Goal: Task Accomplishment & Management: Use online tool/utility

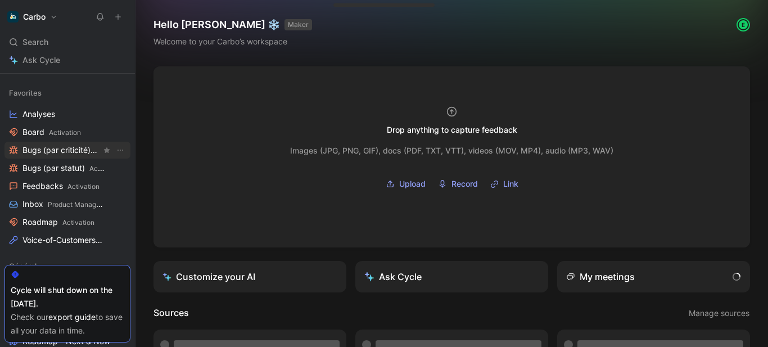
scroll to position [128, 0]
click at [73, 215] on link "Roadmap Activation" at bounding box center [67, 221] width 126 height 17
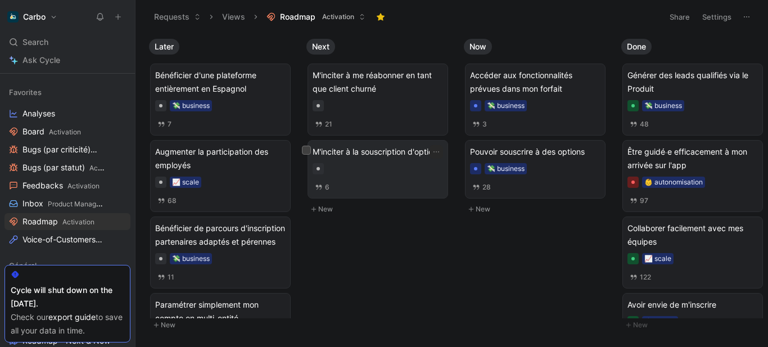
click at [404, 174] on div at bounding box center [378, 168] width 130 height 11
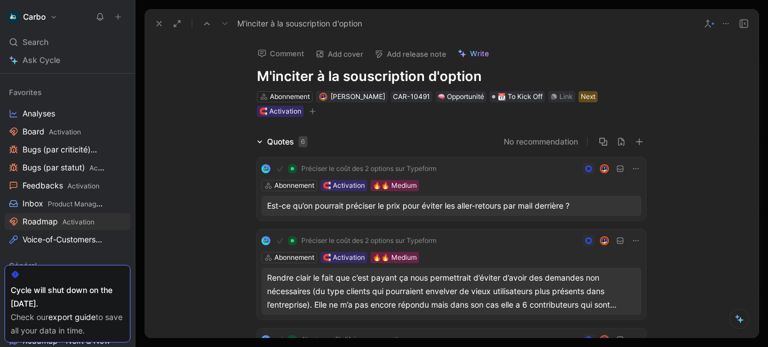
drag, startPoint x: 324, startPoint y: 76, endPoint x: 582, endPoint y: 66, distance: 257.7
click at [582, 66] on div "Comment Add cover Add release note Write M'inciter à la souscription d'option A…" at bounding box center [452, 78] width 432 height 80
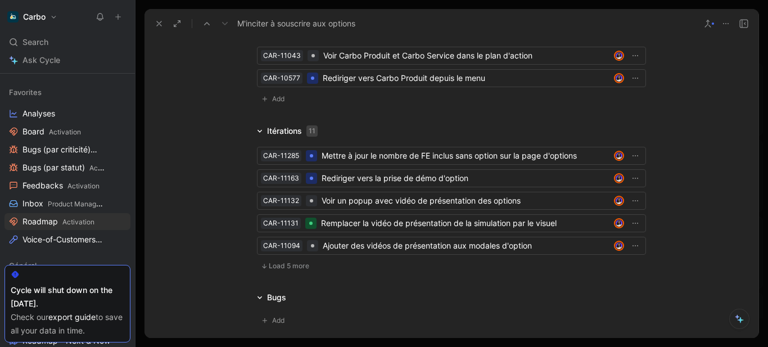
scroll to position [1361, 0]
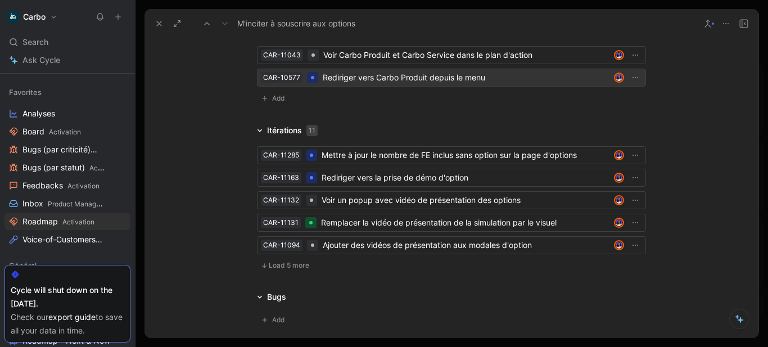
click at [343, 82] on div "Rediriger vers Carbo Produit depuis le menu" at bounding box center [466, 77] width 287 height 13
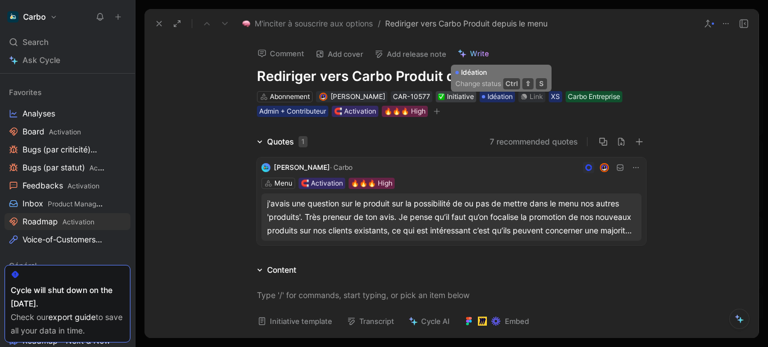
click at [459, 93] on div "Initiative" at bounding box center [456, 96] width 36 height 11
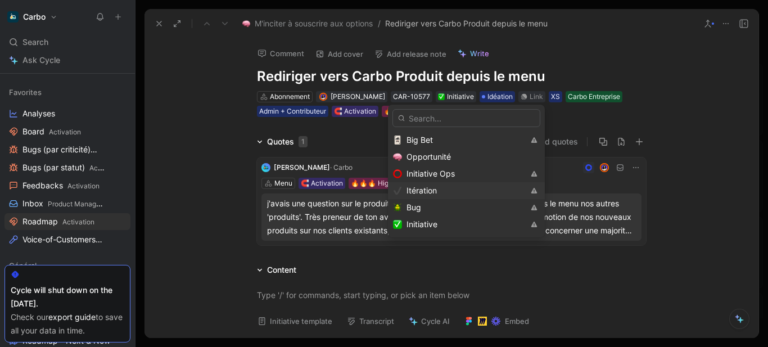
click at [464, 189] on div "Itération" at bounding box center [464, 190] width 117 height 13
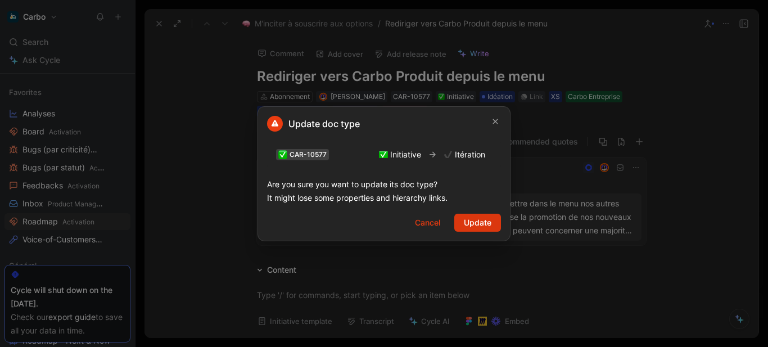
click at [478, 226] on span "Update" at bounding box center [478, 222] width 28 height 13
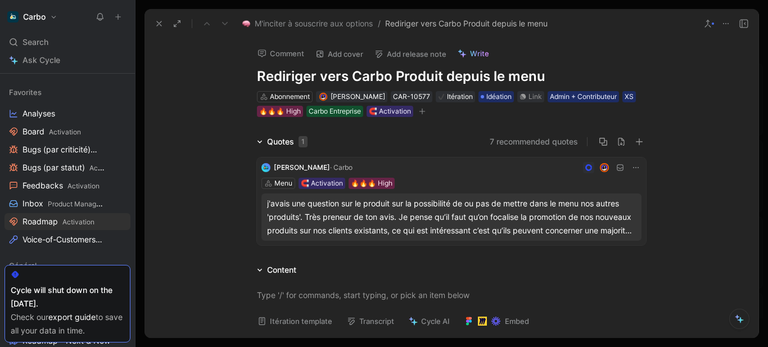
click at [441, 79] on h1 "Rediriger vers Carbo Produit depuis le menu" at bounding box center [451, 76] width 389 height 18
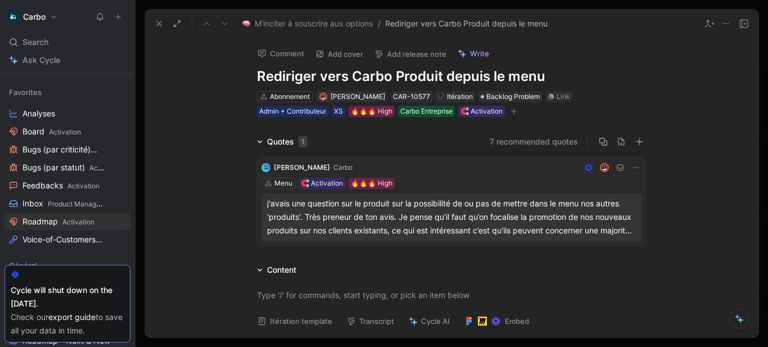
click at [257, 74] on h1 "Rediriger vers Carbo Produit depuis le menu" at bounding box center [451, 76] width 389 height 18
click at [493, 71] on h1 "Menu - Rediriger vers Carbo Produit depuis le menu" at bounding box center [451, 76] width 389 height 18
drag, startPoint x: 305, startPoint y: 75, endPoint x: 258, endPoint y: 70, distance: 46.9
click at [258, 70] on h1 "Menu - Rediriger vers Carbo Produit depuis le menu" at bounding box center [451, 76] width 389 height 18
click at [520, 93] on span "Backlog Problem" at bounding box center [512, 96] width 53 height 11
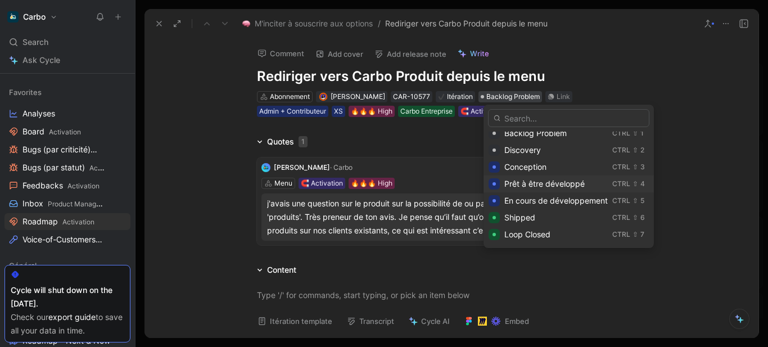
scroll to position [7, 0]
click at [531, 170] on span "Conception" at bounding box center [525, 166] width 42 height 10
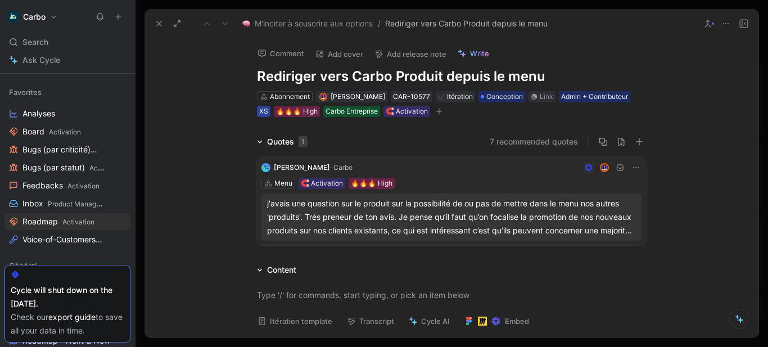
click at [260, 110] on div "XS" at bounding box center [263, 111] width 9 height 11
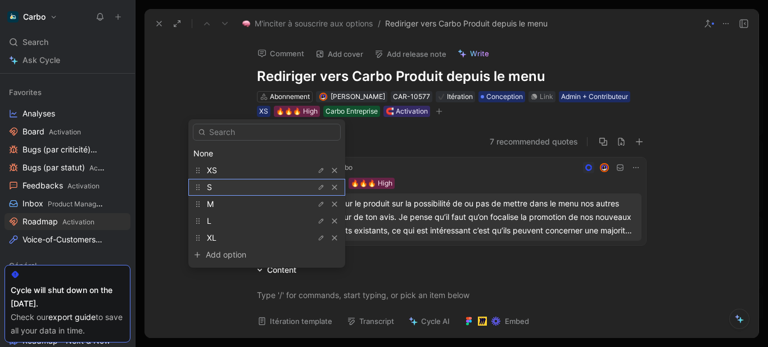
click at [233, 187] on div "S" at bounding box center [249, 186] width 84 height 13
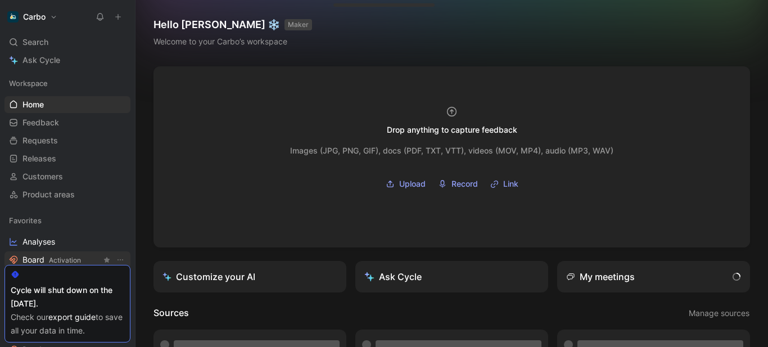
click at [82, 256] on link "Board Activation" at bounding box center [67, 259] width 126 height 17
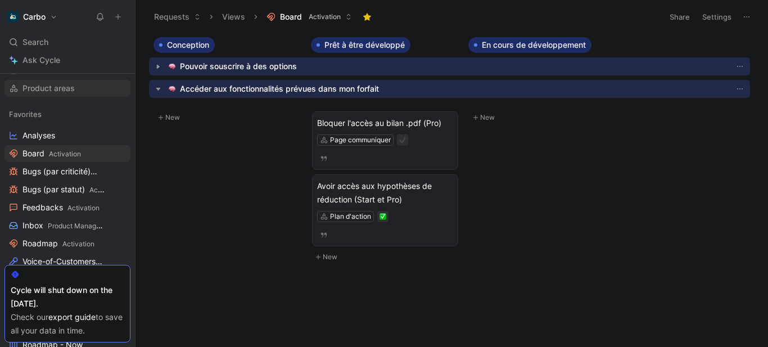
scroll to position [107, 0]
click at [68, 240] on span "Activation" at bounding box center [78, 243] width 32 height 8
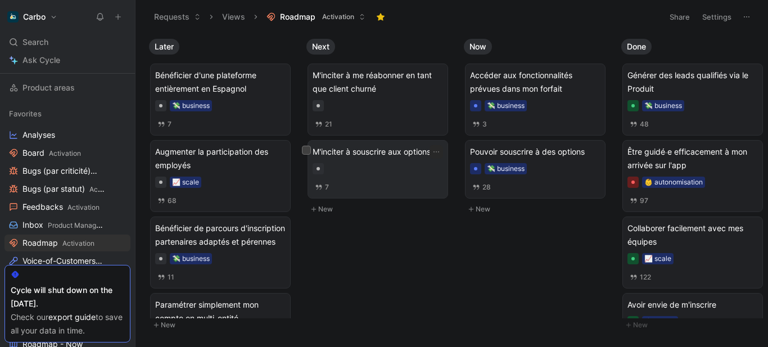
click at [382, 146] on span "M'inciter à souscrire aux options" at bounding box center [378, 151] width 130 height 13
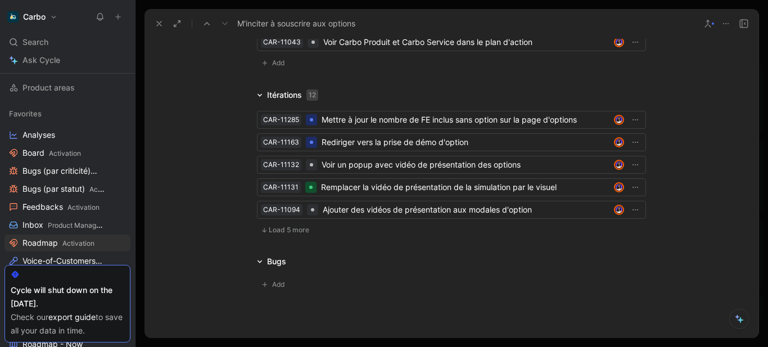
scroll to position [1377, 0]
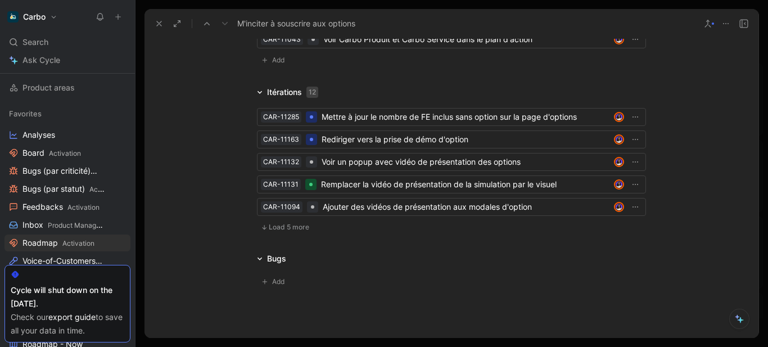
click at [282, 225] on span "Load 5 more" at bounding box center [289, 227] width 40 height 9
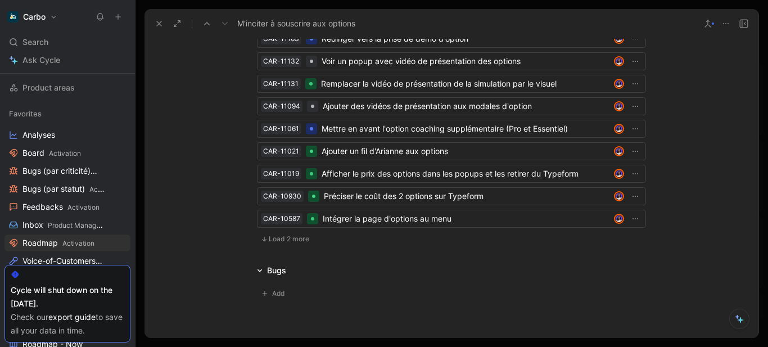
scroll to position [1478, 0]
click at [275, 235] on span "Load 2 more" at bounding box center [289, 238] width 40 height 9
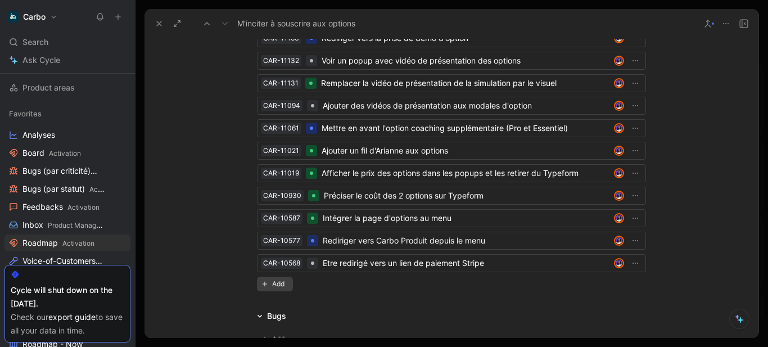
click at [272, 285] on span "Add" at bounding box center [280, 283] width 16 height 11
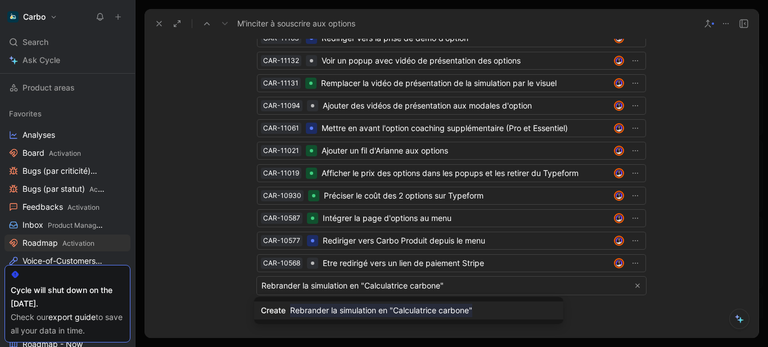
type input "Rebrander la simulation en "Calculatrice carbone""
click at [374, 310] on mark "Rebrander la simulation en "Calculatrice carbone"" at bounding box center [381, 310] width 182 height 13
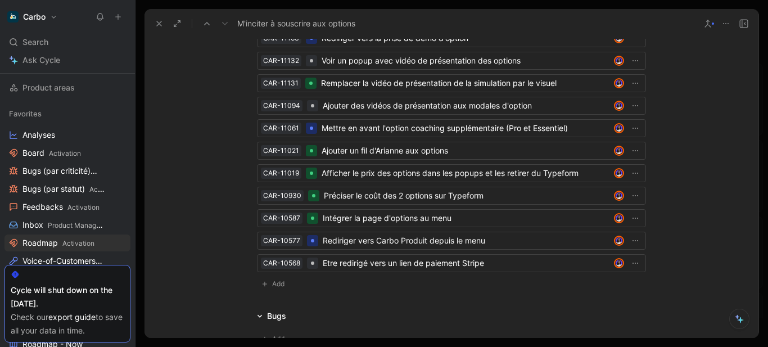
scroll to position [1283, 0]
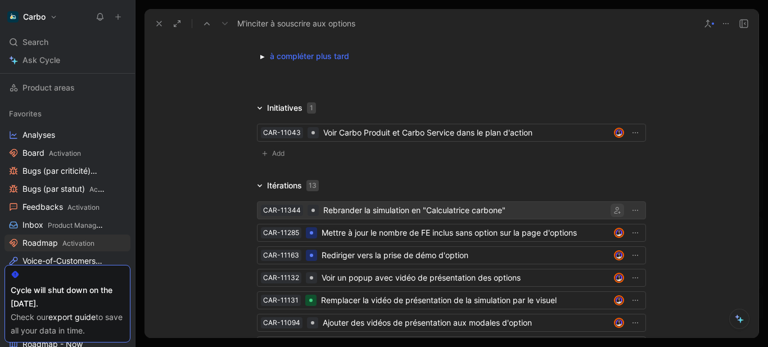
click at [614, 208] on icon "button" at bounding box center [617, 210] width 7 height 7
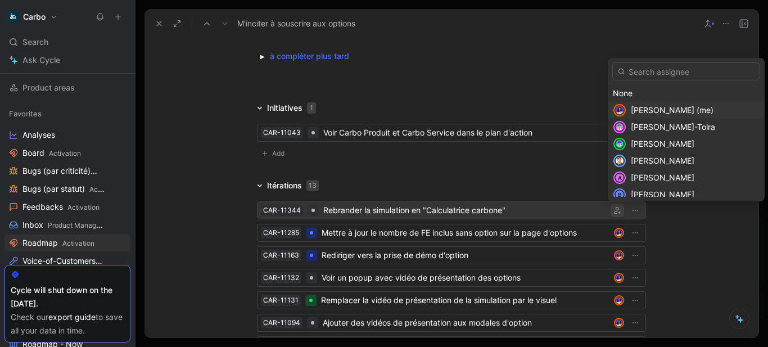
click at [668, 108] on span "[PERSON_NAME] (me)" at bounding box center [672, 110] width 83 height 10
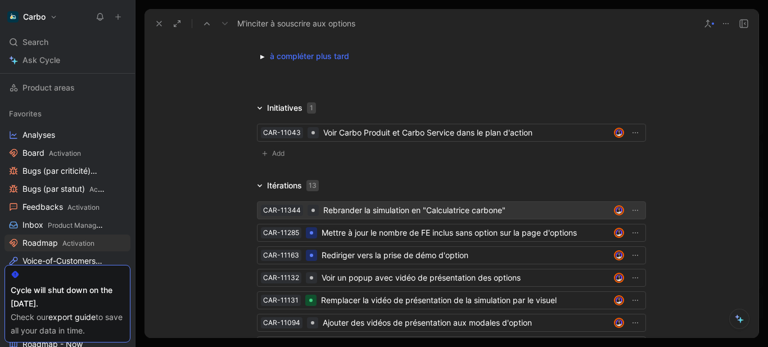
click at [528, 206] on div "Rebrander la simulation en "Calculatrice carbone"" at bounding box center [466, 209] width 286 height 13
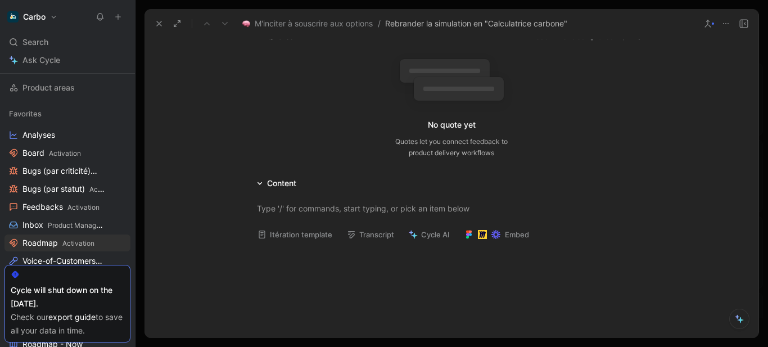
scroll to position [106, 0]
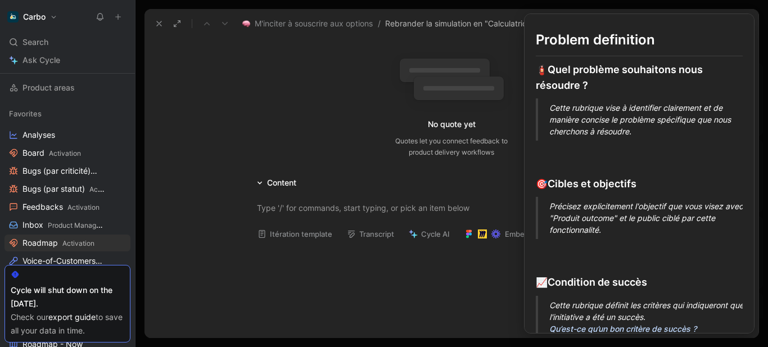
click at [293, 234] on button "Itération template" at bounding box center [294, 234] width 85 height 16
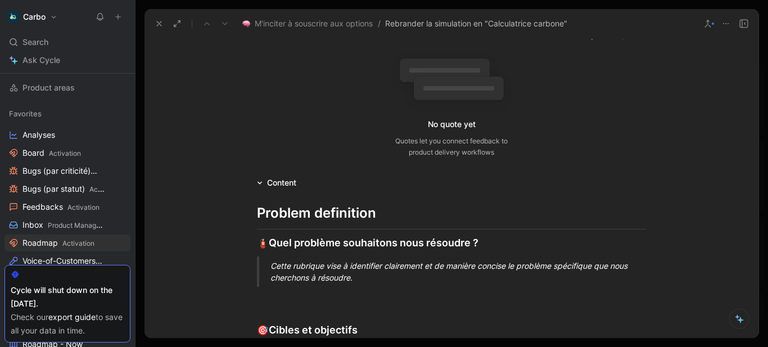
click at [344, 265] on div "Cette rubrique vise à identifier clairement et de manière concise le problème s…" at bounding box center [464, 272] width 389 height 24
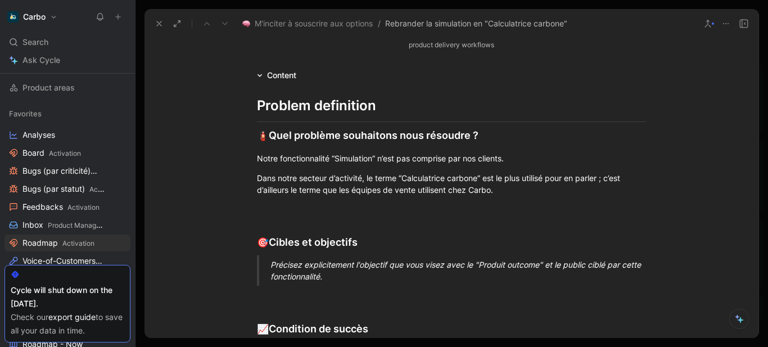
scroll to position [214, 0]
click at [338, 267] on div "Précisez explicitement l'objectif que vous visez avec le "Produit outcome" et l…" at bounding box center [464, 270] width 389 height 24
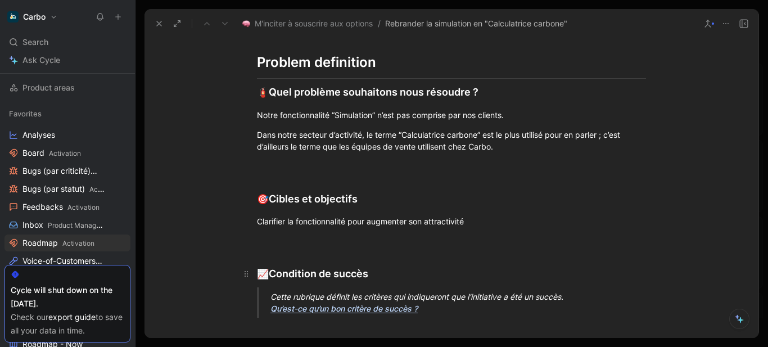
scroll to position [307, 0]
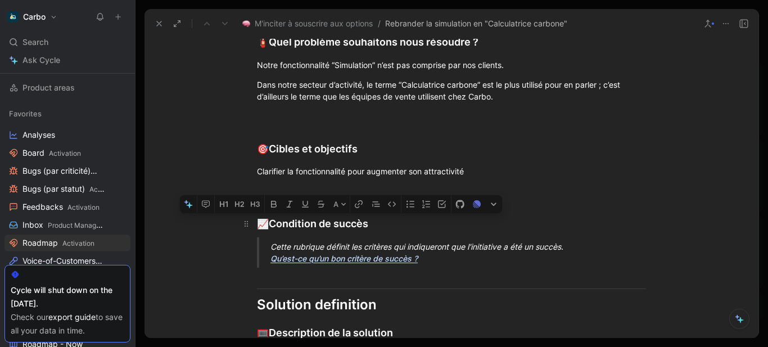
drag, startPoint x: 468, startPoint y: 266, endPoint x: 255, endPoint y: 216, distance: 219.0
click at [255, 216] on div "Problem definition 🧯 Quel problème souhaitons nous résoudre ? Notre fonctionnal…" at bounding box center [451, 230] width 614 height 483
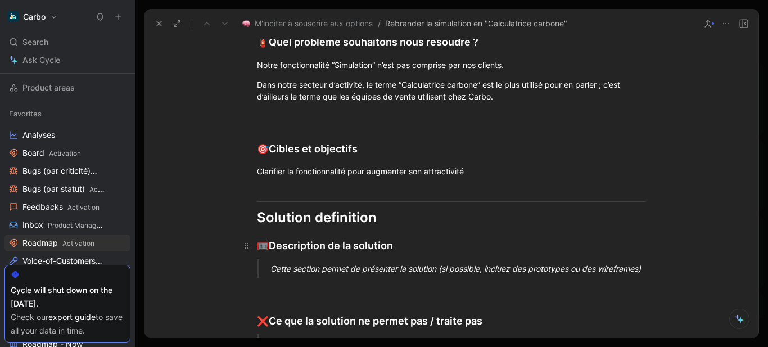
click at [427, 248] on div "🥅 Description de la solution" at bounding box center [451, 246] width 389 height 16
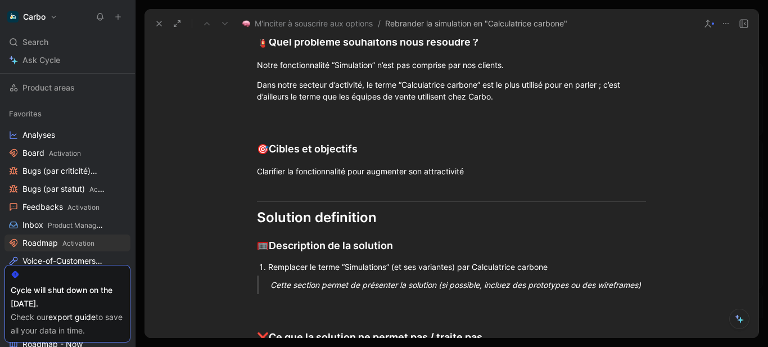
click at [473, 267] on div "Remplacer le terme “Simulations” (et ses variantes) par Calculatrice carbone" at bounding box center [457, 267] width 378 height 12
click at [560, 268] on div "Remplacer le terme “Simulations” (et ses variantes) par “Calculatrice carbone" at bounding box center [457, 267] width 378 height 12
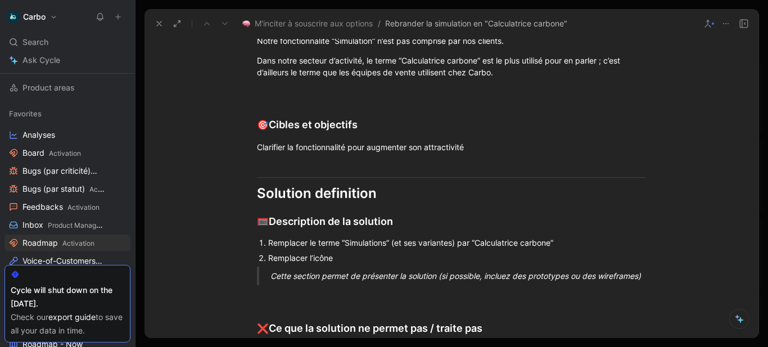
scroll to position [332, 0]
click at [357, 278] on div "Cette section permet de présenter la solution (si possible, incluez des prototy…" at bounding box center [464, 275] width 389 height 12
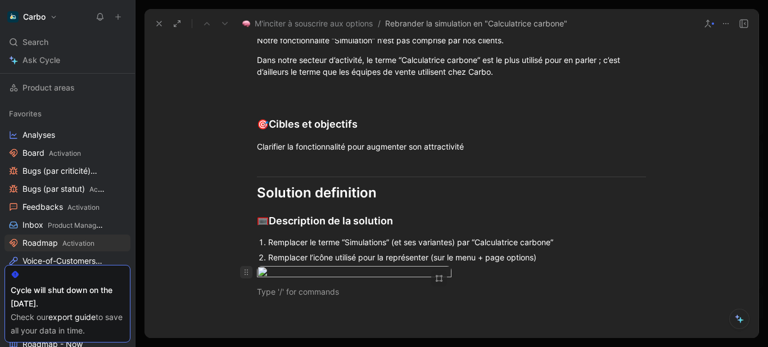
click at [246, 273] on icon at bounding box center [246, 272] width 9 height 9
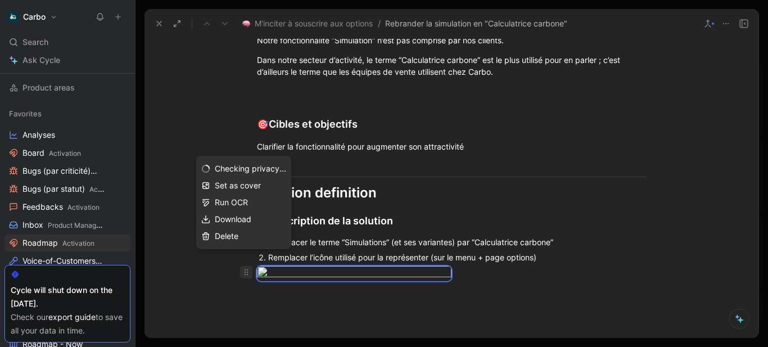
click at [237, 237] on span "Delete" at bounding box center [227, 236] width 24 height 10
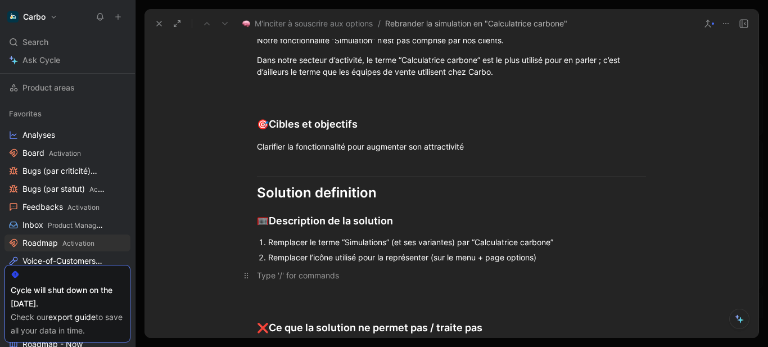
click at [329, 278] on div at bounding box center [451, 275] width 389 height 12
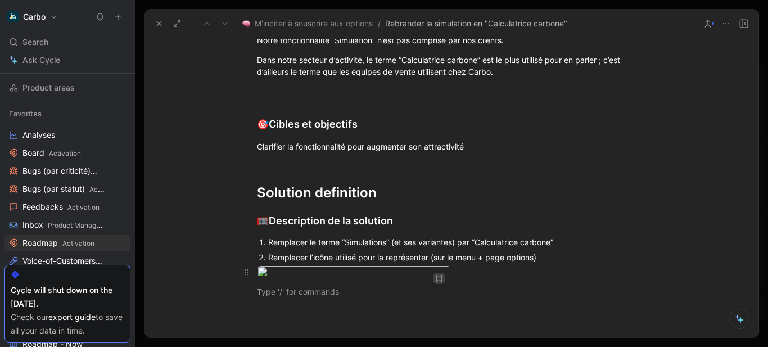
click at [436, 280] on icon "button" at bounding box center [439, 278] width 7 height 7
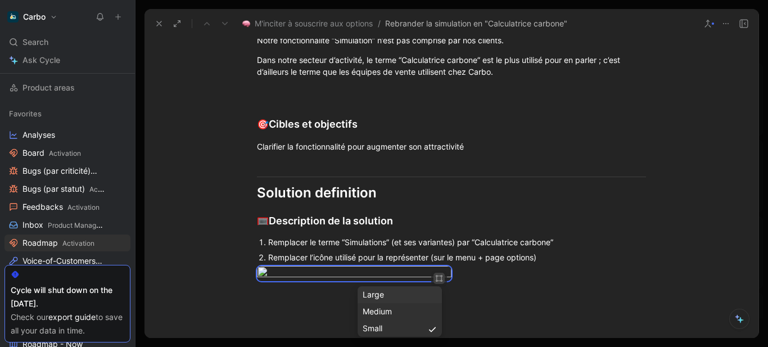
click at [401, 301] on div "Large" at bounding box center [399, 294] width 84 height 17
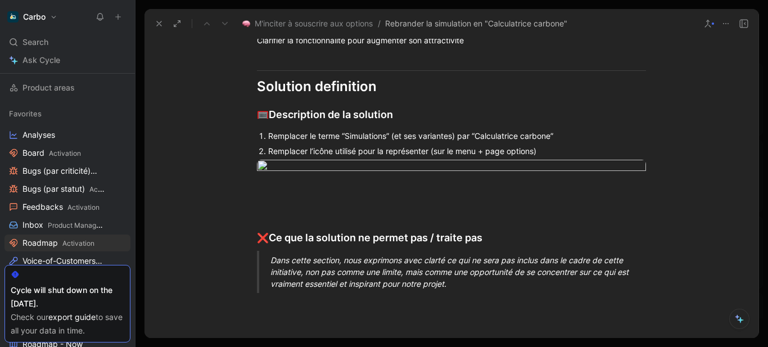
scroll to position [438, 0]
drag, startPoint x: 391, startPoint y: 136, endPoint x: 435, endPoint y: 133, distance: 44.5
click at [435, 133] on div "Remplacer le terme “Simulations” (et ses variantes) par “Calculatrice carbone”" at bounding box center [457, 135] width 378 height 12
drag, startPoint x: 457, startPoint y: 134, endPoint x: 390, endPoint y: 135, distance: 66.9
click at [390, 135] on div "Remplacer le terme “Simulations” (et ses variantes) par “Calculatrice carbone”" at bounding box center [457, 135] width 378 height 12
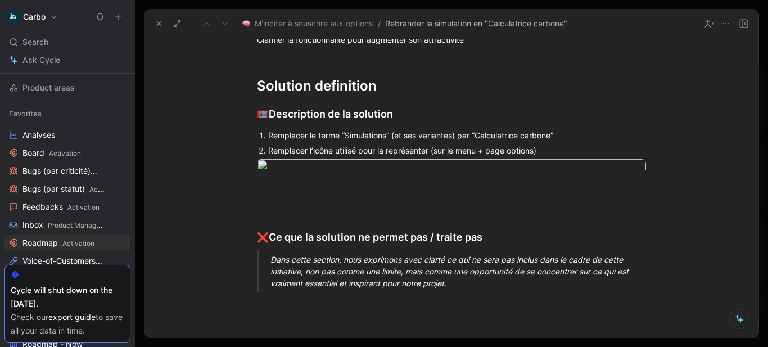
drag, startPoint x: 429, startPoint y: 153, endPoint x: 562, endPoint y: 155, distance: 132.1
click at [562, 155] on div "Remplacer l’icône utilisé pour la représenter (sur le menu + page options)" at bounding box center [457, 150] width 378 height 12
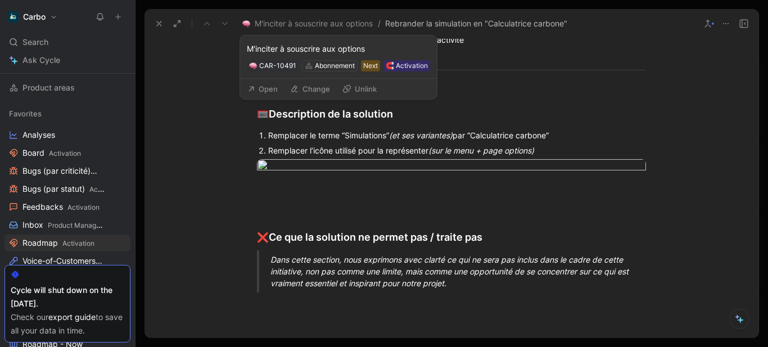
drag, startPoint x: 271, startPoint y: 89, endPoint x: 262, endPoint y: 91, distance: 9.1
click at [262, 91] on button "Open" at bounding box center [262, 89] width 40 height 16
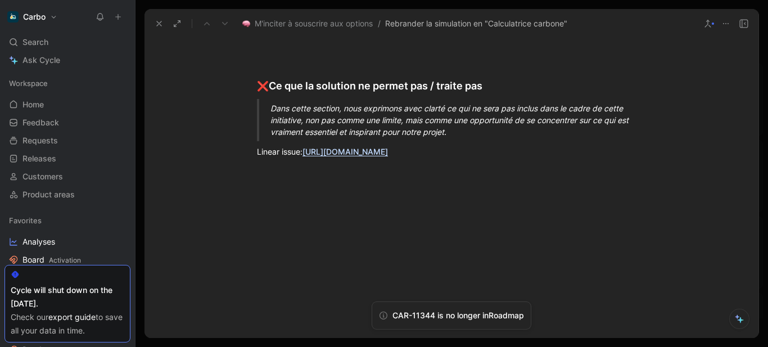
scroll to position [593, 0]
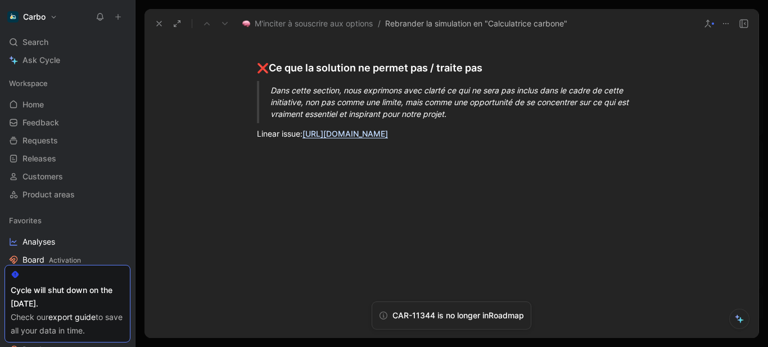
click at [346, 123] on p "Dans cette section, nous exprimons avec clarté ce qui ne sera pas inclus dans l…" at bounding box center [464, 102] width 389 height 42
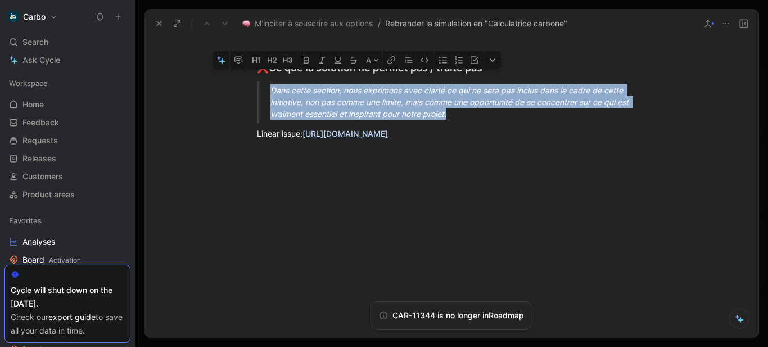
click at [483, 120] on div "Dans cette section, nous exprimons avec clarté ce qui ne sera pas inclus dans l…" at bounding box center [464, 101] width 389 height 35
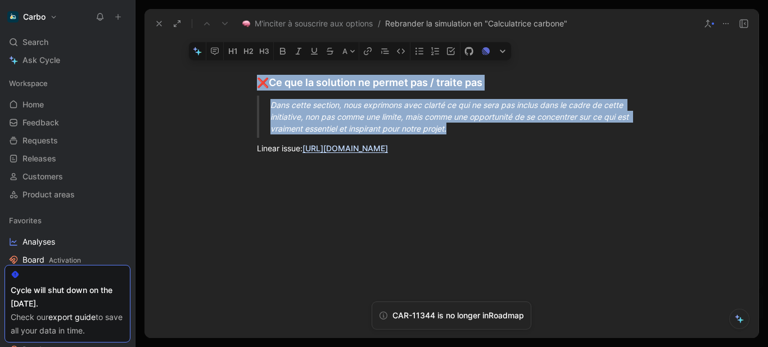
drag, startPoint x: 484, startPoint y: 279, endPoint x: 222, endPoint y: 224, distance: 267.5
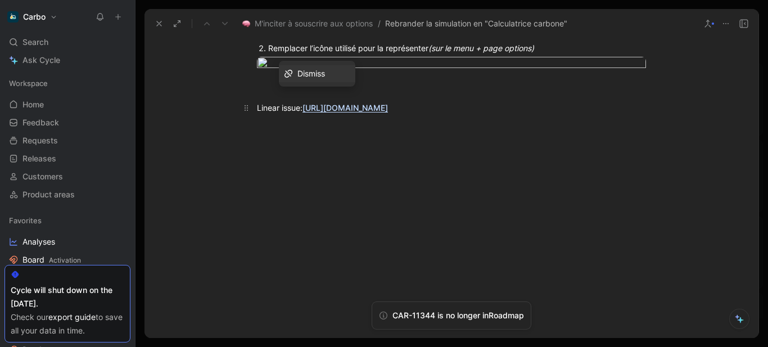
drag, startPoint x: 347, startPoint y: 219, endPoint x: 302, endPoint y: 206, distance: 46.9
click at [302, 114] on div "Linear issue: https://linear.app/hellocarbo/issue/ACT-321/remplacer-licone-de-l…" at bounding box center [451, 108] width 389 height 12
click at [279, 114] on div "Linear issue:" at bounding box center [451, 108] width 389 height 12
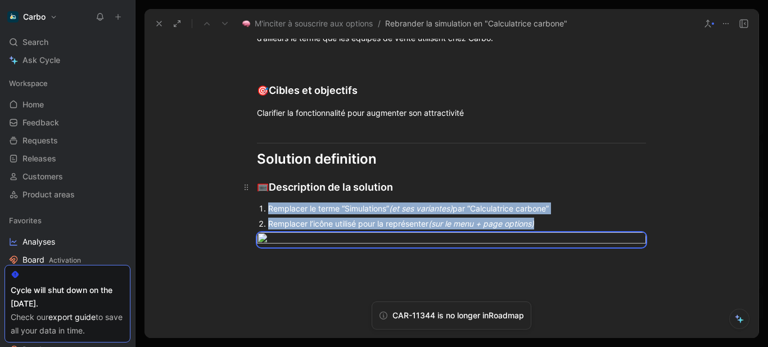
scroll to position [355, 0]
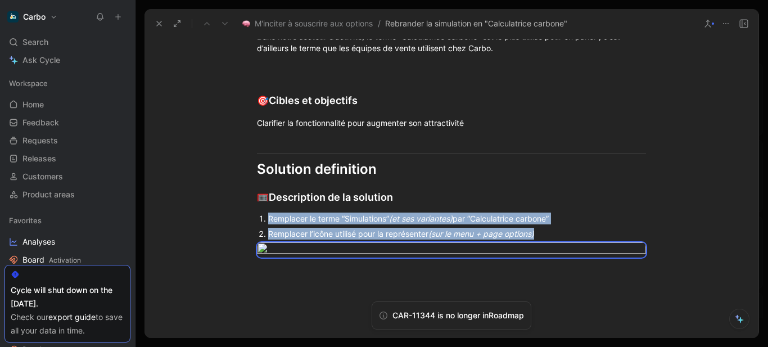
click at [566, 234] on div "Remplacer l’icône utilisé pour la représenter (sur le menu + page options)" at bounding box center [457, 234] width 378 height 12
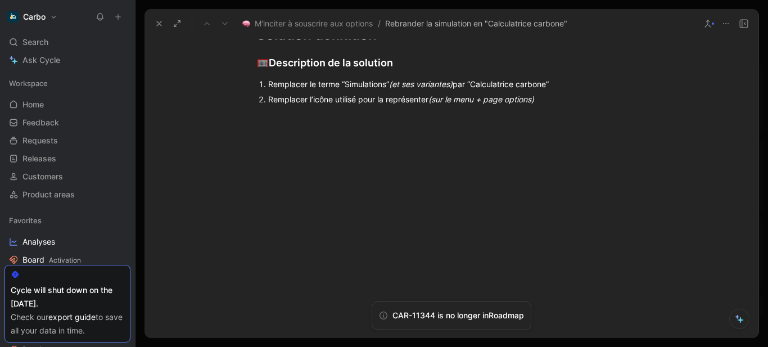
scroll to position [490, 0]
click at [547, 96] on div "Remplacer l’icône utilisé pour la représenter (sur le menu + page options)" at bounding box center [457, 99] width 378 height 12
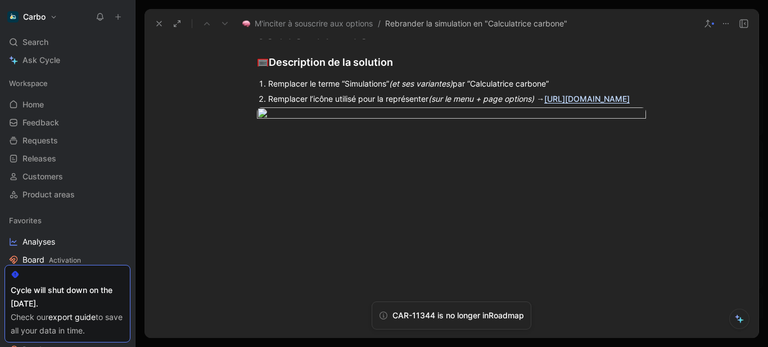
click at [334, 83] on div "Remplacer le terme “Simulations” (et ses variantes) par “Calculatrice carbone”" at bounding box center [457, 84] width 378 height 12
click at [571, 83] on div "Remplacer le terme “Simulations” (et ses variantes) par “Calculatrice carbone”" at bounding box center [457, 84] width 378 height 12
